Goal: Transaction & Acquisition: Download file/media

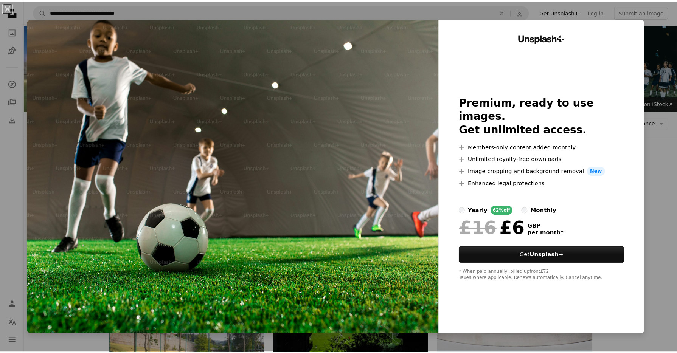
scroll to position [299, 0]
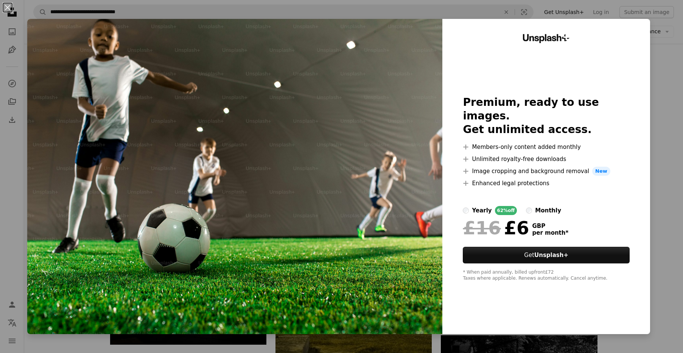
click at [644, 89] on div "Unsplash+ Premium, ready to use images. Get unlimited access. A plus sign Membe…" at bounding box center [546, 177] width 208 height 316
drag, startPoint x: 618, startPoint y: 47, endPoint x: 428, endPoint y: 39, distance: 190.1
click at [618, 47] on div "Unsplash+ Premium, ready to use images. Get unlimited access. A plus sign Membe…" at bounding box center [546, 177] width 208 height 316
click at [8, 9] on button "An X shape" at bounding box center [7, 7] width 9 height 9
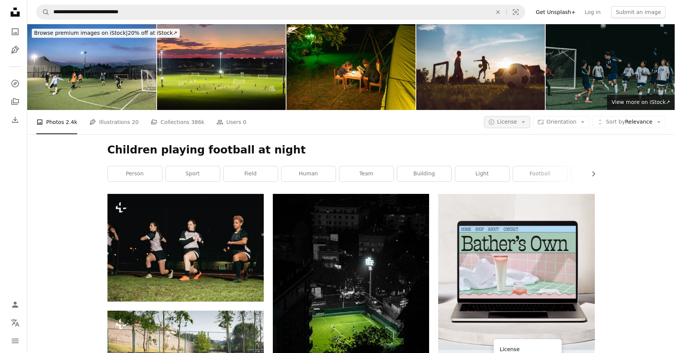
scroll to position [0, 0]
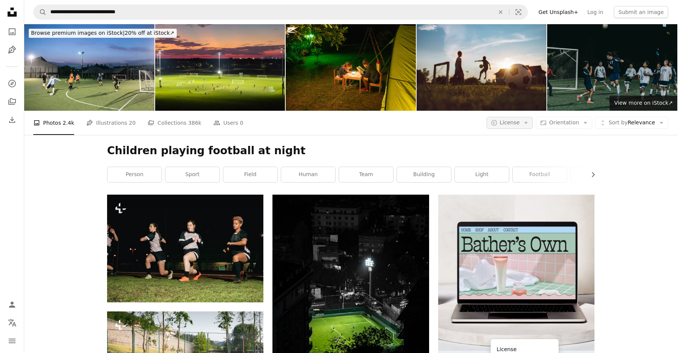
click at [526, 120] on icon "Arrow down" at bounding box center [526, 123] width 7 height 7
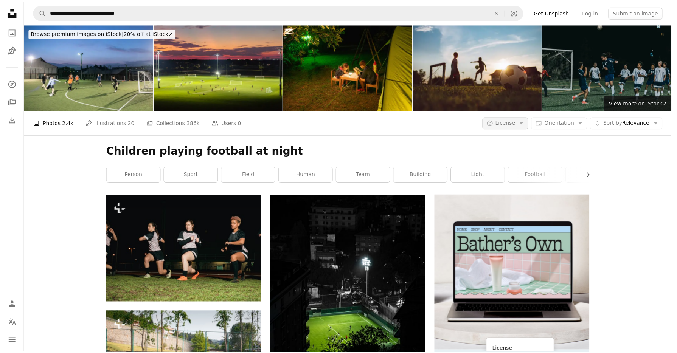
scroll to position [299, 0]
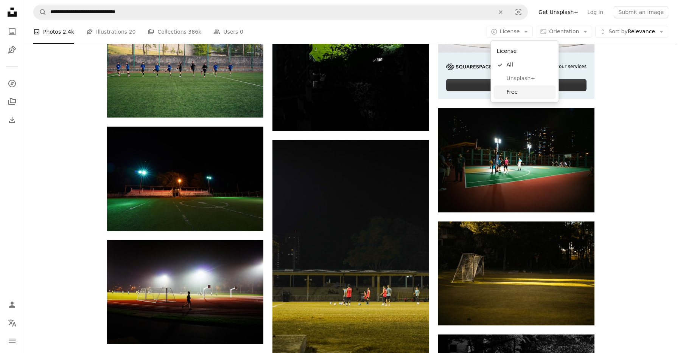
click at [518, 95] on span "Free" at bounding box center [530, 93] width 46 height 8
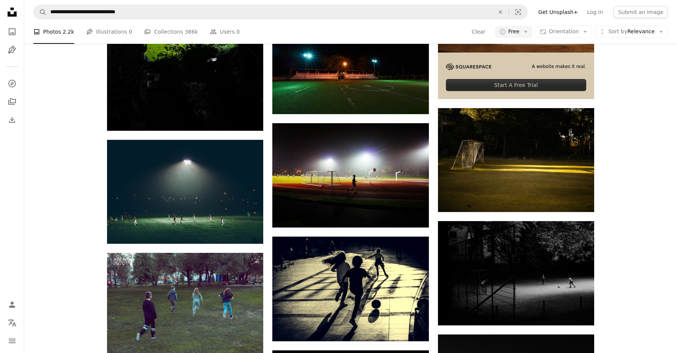
scroll to position [427, 0]
